Goal: Information Seeking & Learning: Learn about a topic

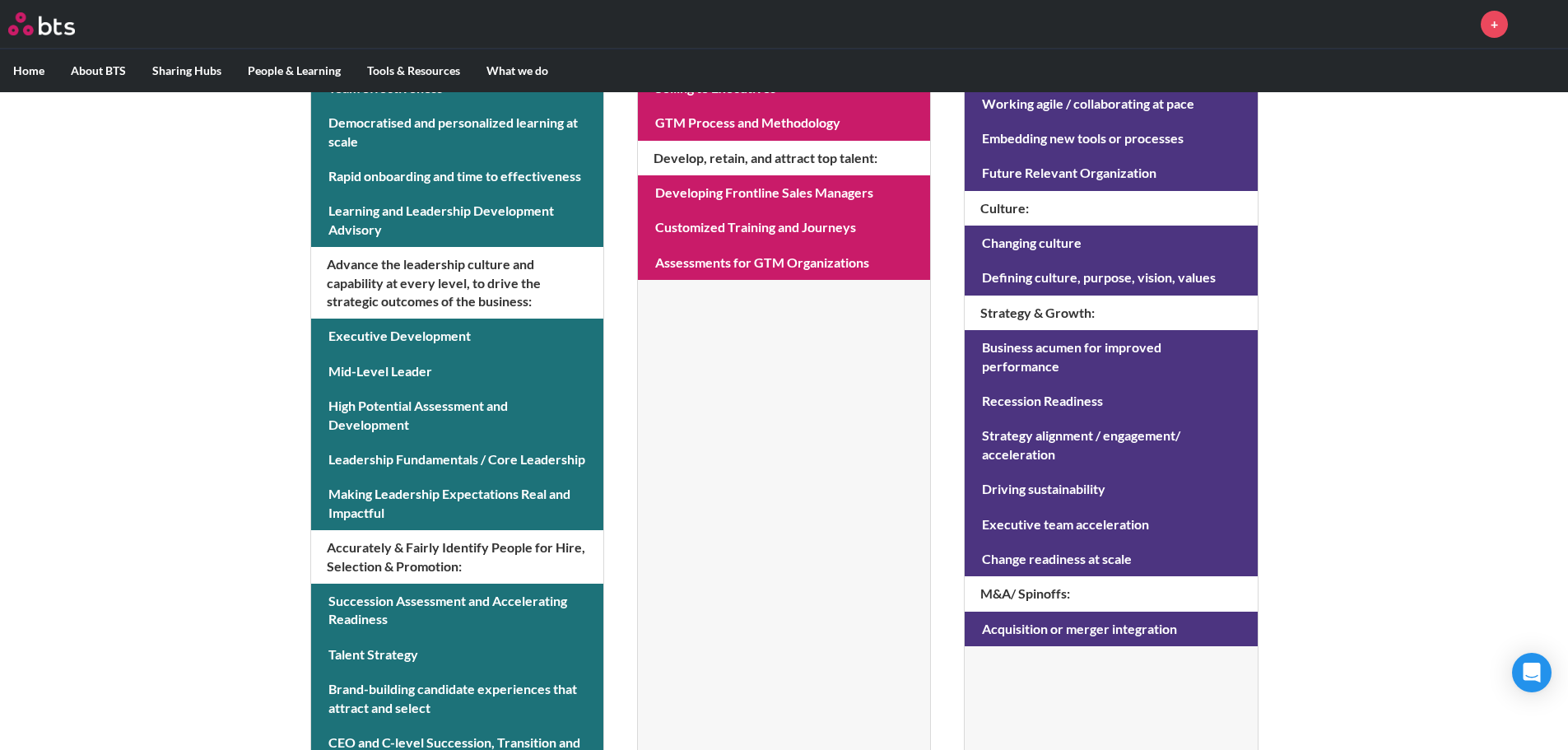
scroll to position [495, 0]
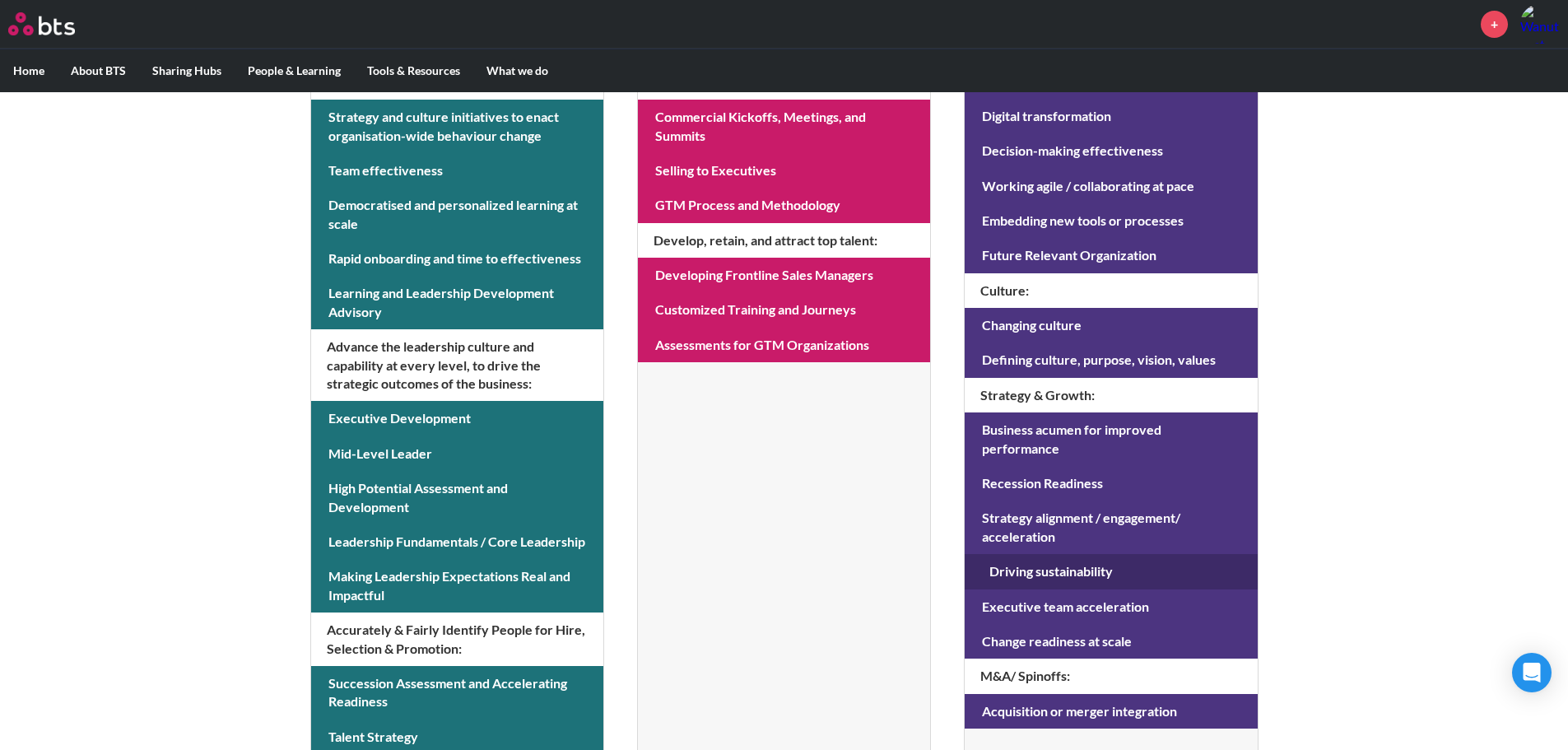
click at [1019, 554] on link at bounding box center [1110, 571] width 292 height 34
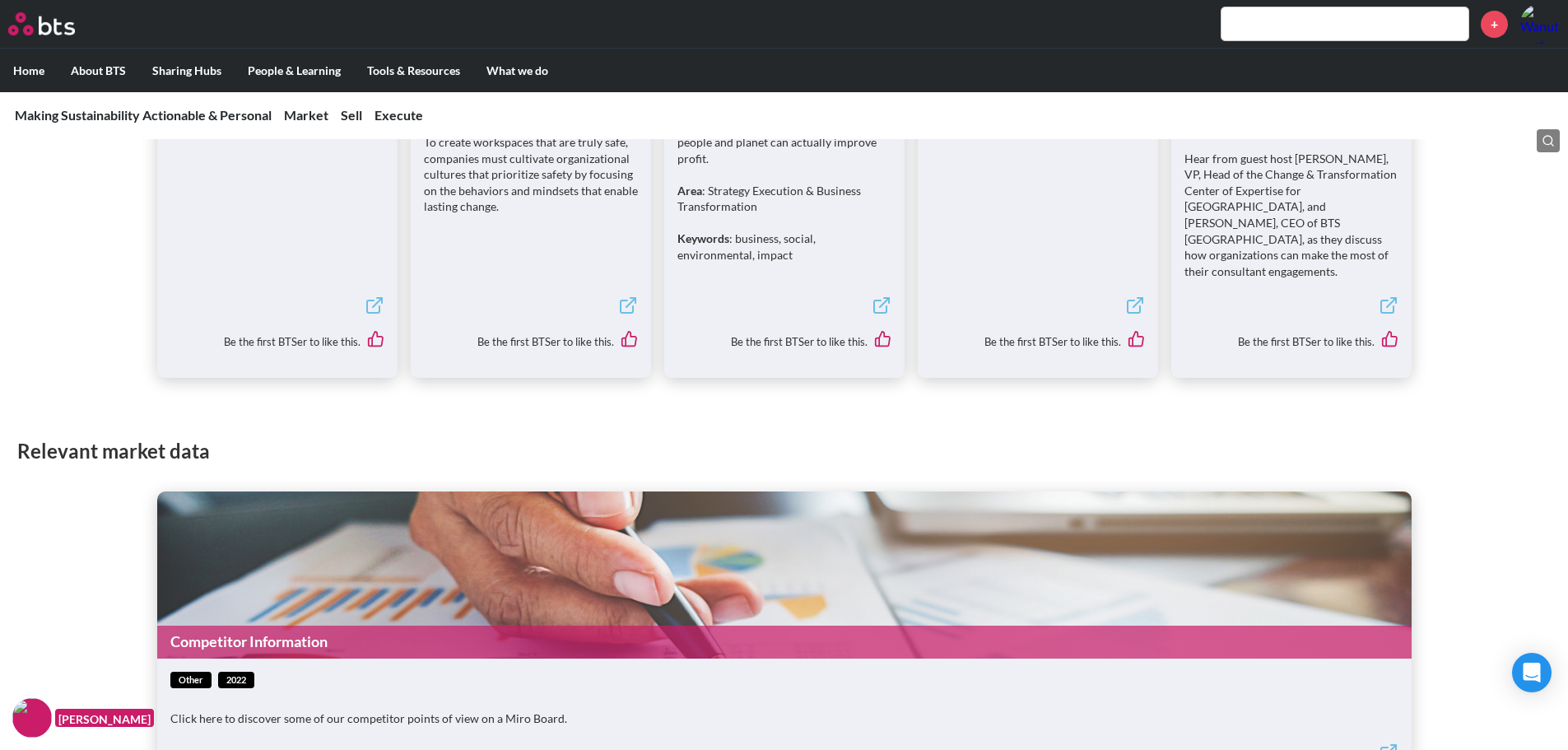
scroll to position [2881, 0]
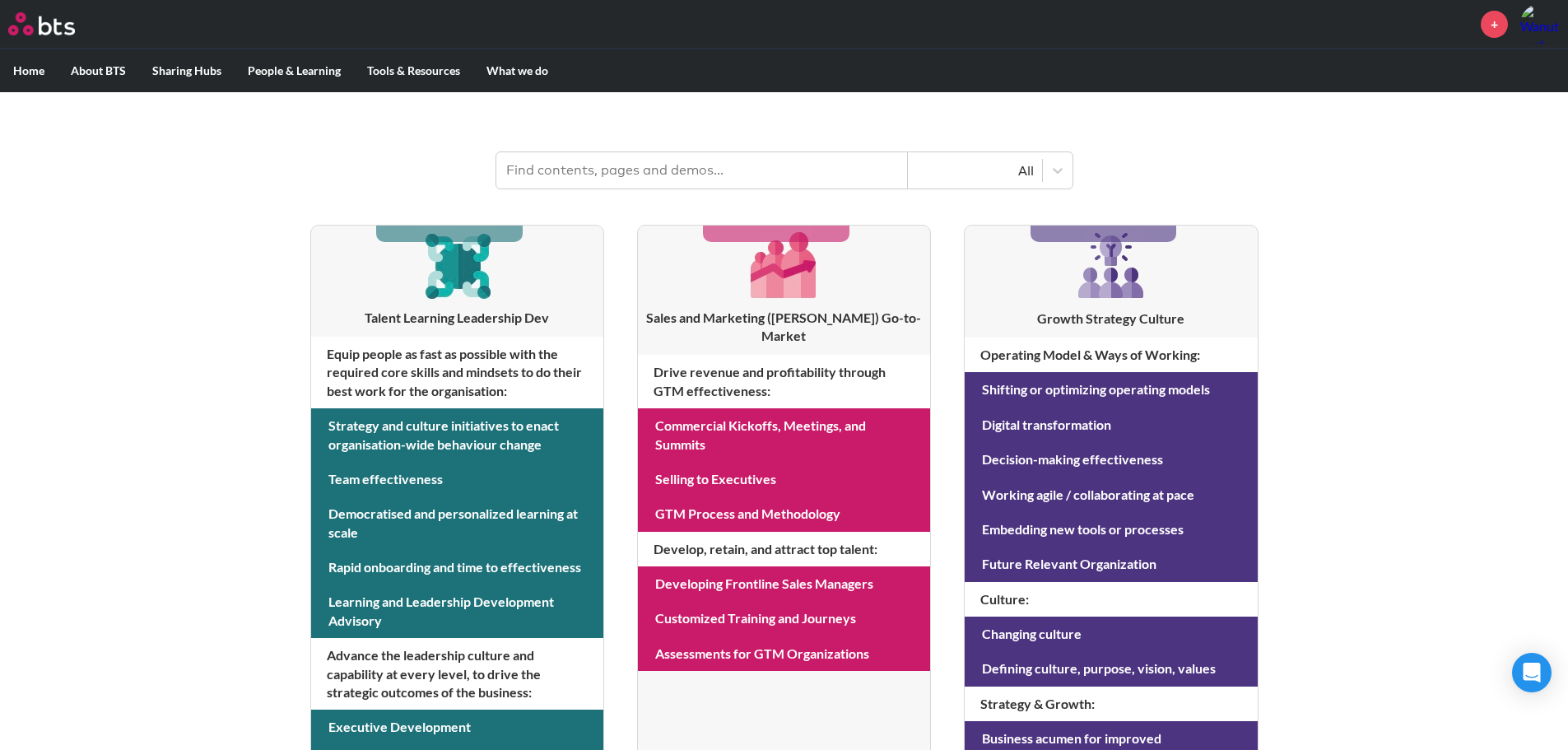
scroll to position [165, 0]
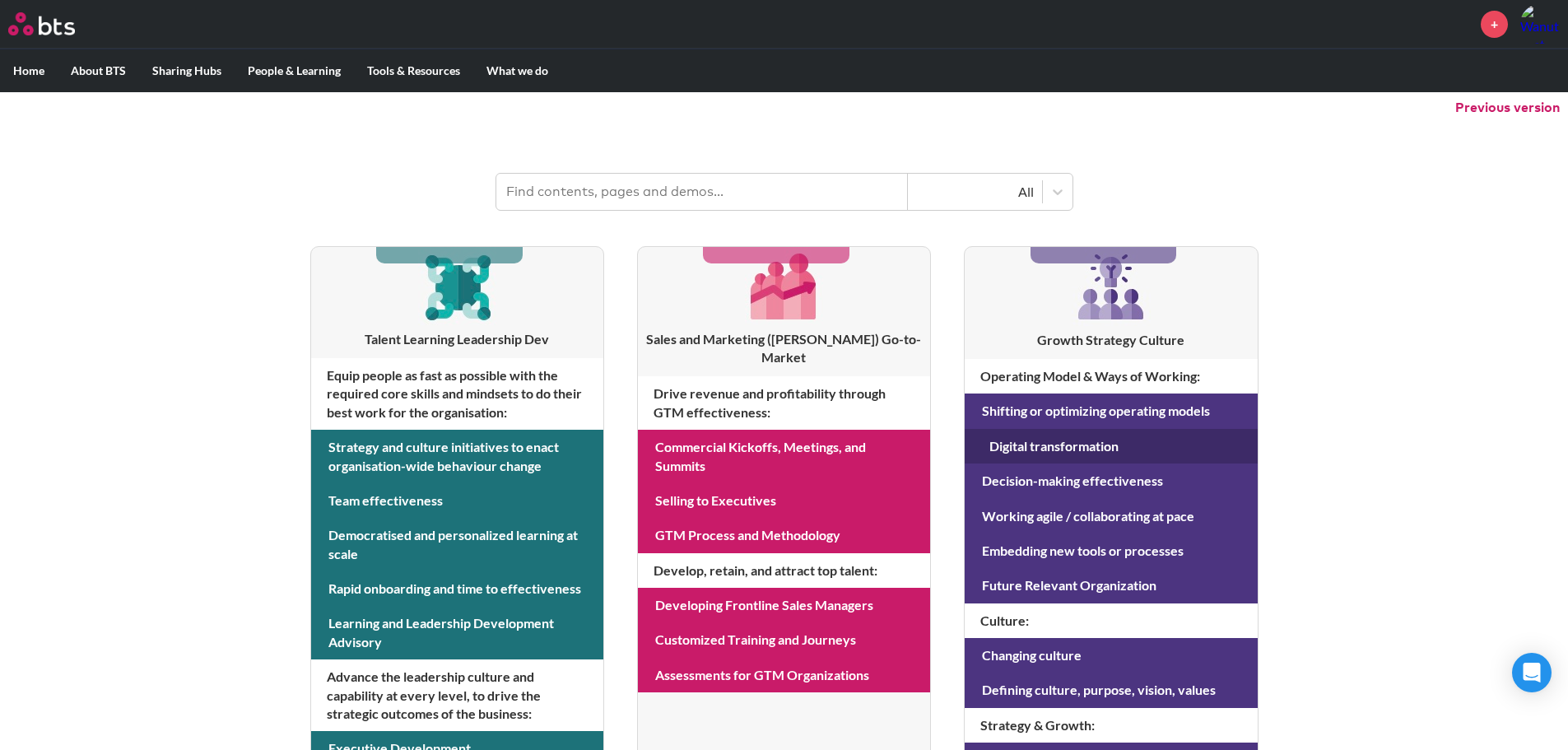
click at [1044, 450] on link at bounding box center [1110, 446] width 292 height 34
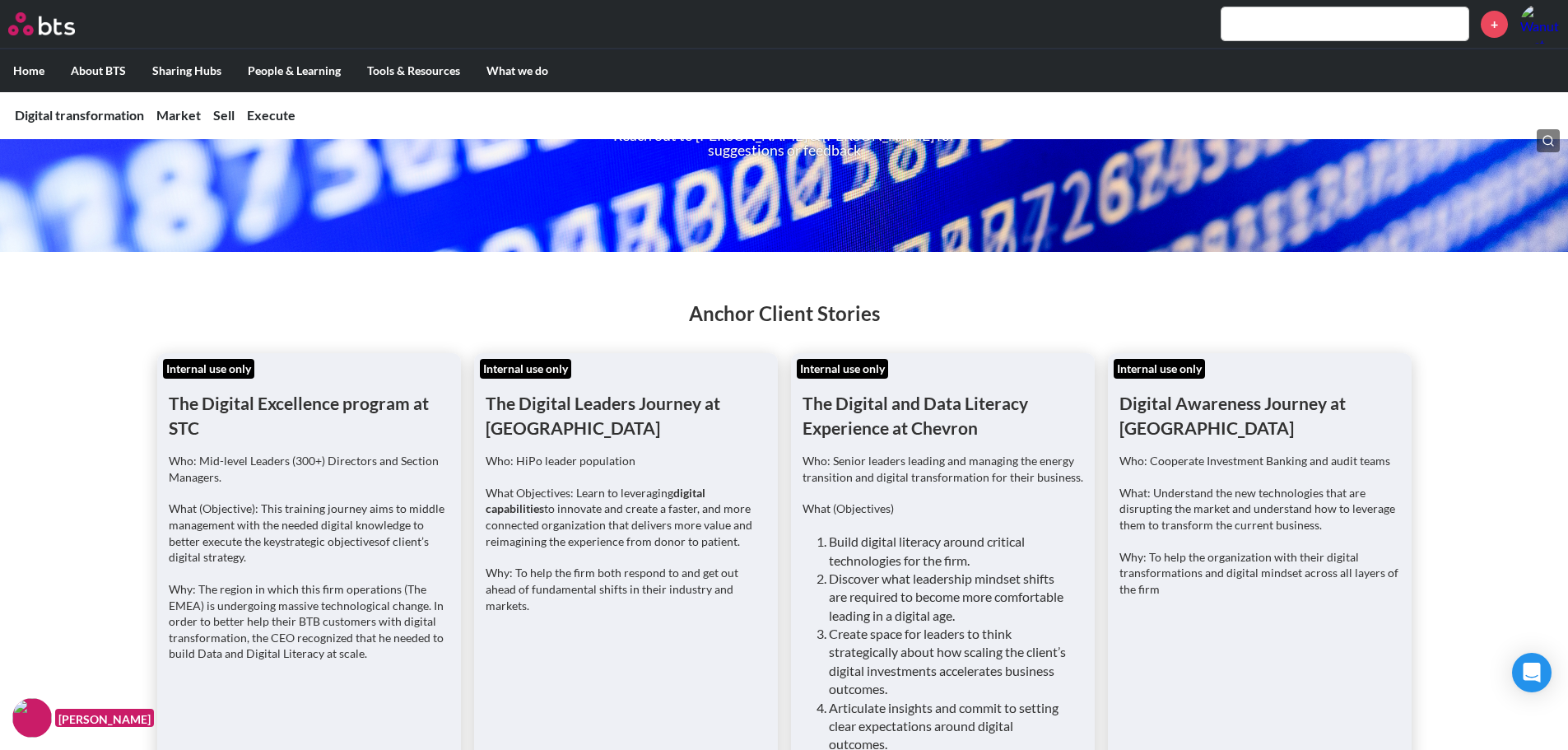
scroll to position [165, 0]
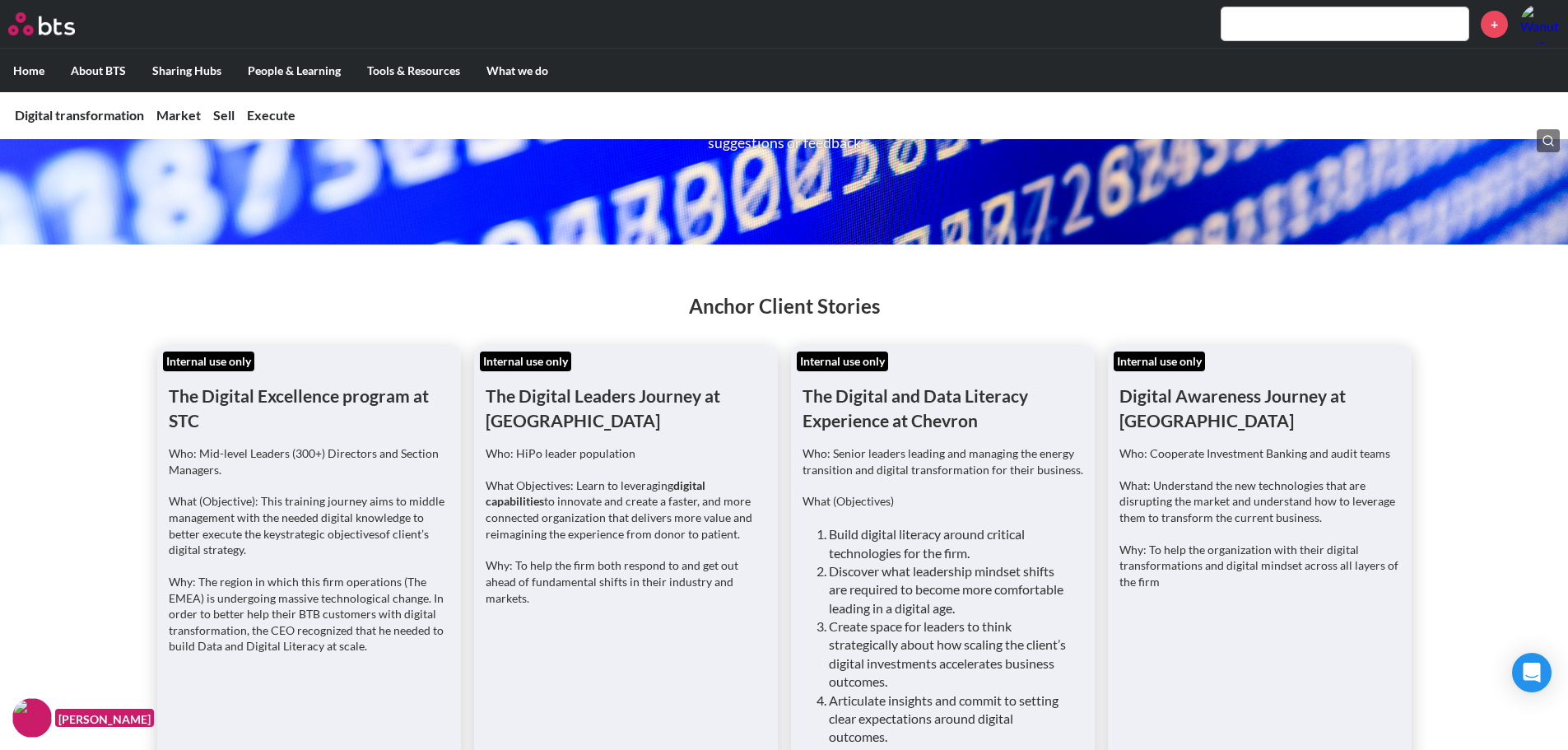
drag, startPoint x: 179, startPoint y: 507, endPoint x: 411, endPoint y: 558, distance: 237.5
click at [412, 558] on p "What (Objective): This training journey aims to middle management with the need…" at bounding box center [309, 525] width 280 height 65
click at [388, 561] on div "Who: Mid-level Leaders (300+) Directors and Section Managers. What (Objective):…" at bounding box center [309, 557] width 280 height 225
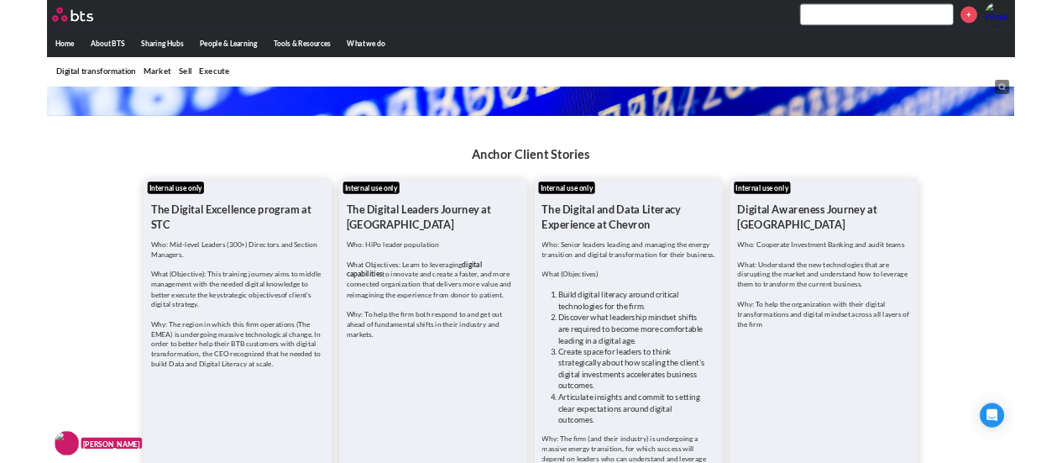
scroll to position [252, 0]
